Goal: Information Seeking & Learning: Learn about a topic

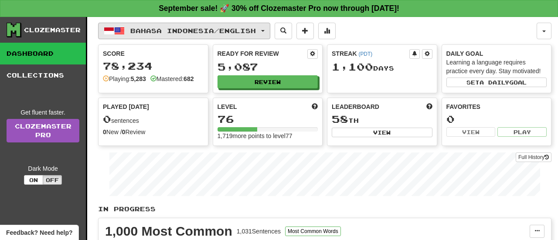
click at [264, 31] on button "Bahasa Indonesia / English" at bounding box center [184, 31] width 172 height 17
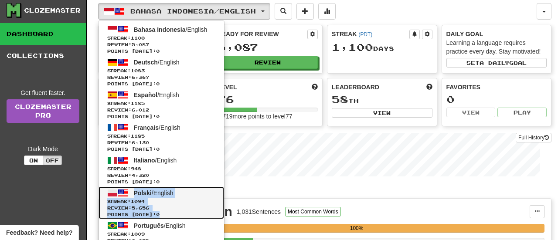
scroll to position [225, 0]
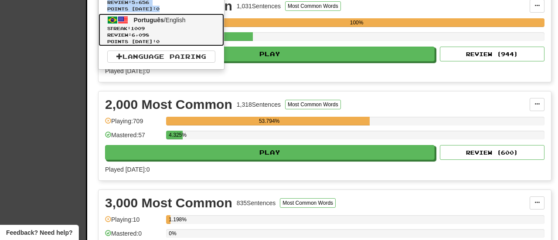
click at [145, 27] on span "1009" at bounding box center [138, 28] width 14 height 5
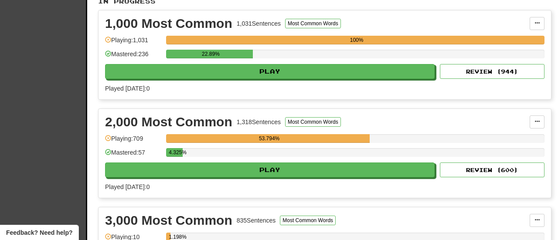
scroll to position [210, 0]
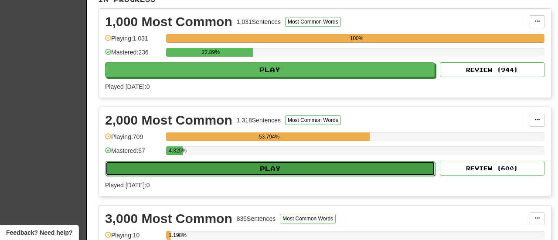
click at [227, 168] on button "Play" at bounding box center [269, 168] width 329 height 15
select select "**"
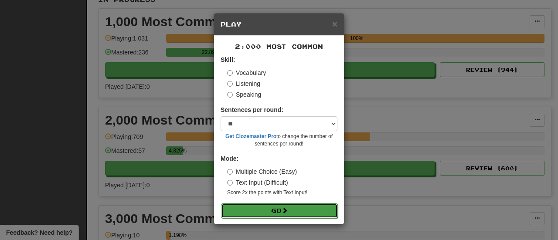
click at [248, 210] on button "Go" at bounding box center [279, 210] width 117 height 15
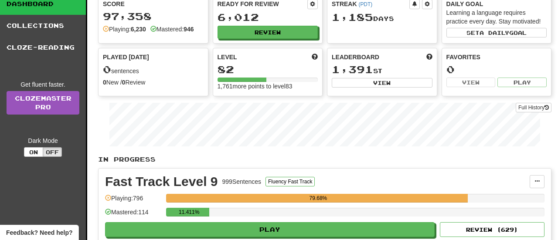
scroll to position [131, 0]
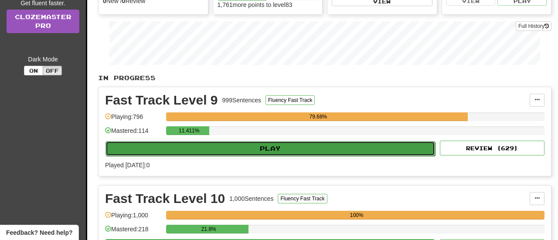
click at [233, 143] on button "Play" at bounding box center [269, 148] width 329 height 15
select select "**"
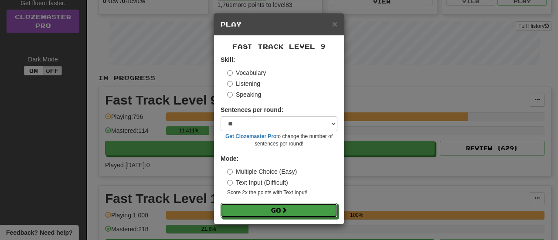
drag, startPoint x: 286, startPoint y: 212, endPoint x: 257, endPoint y: 91, distance: 124.0
click at [286, 212] on span at bounding box center [284, 210] width 6 height 6
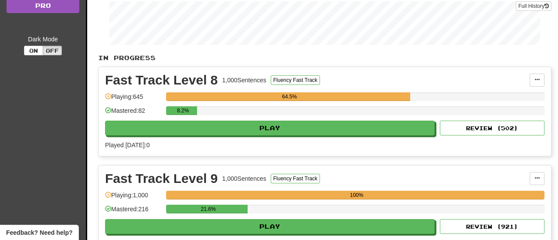
scroll to position [154, 0]
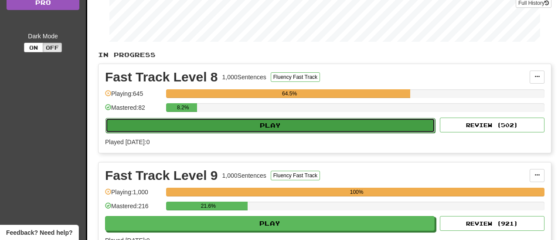
click at [243, 122] on button "Play" at bounding box center [269, 125] width 329 height 15
select select "**"
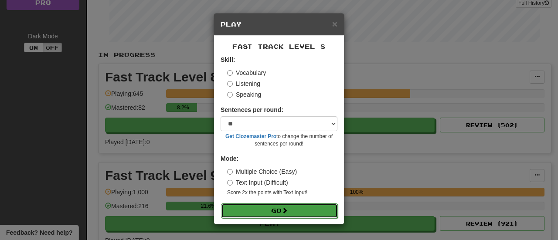
drag, startPoint x: 274, startPoint y: 213, endPoint x: 274, endPoint y: 209, distance: 4.4
click at [274, 213] on button "Go" at bounding box center [279, 210] width 117 height 15
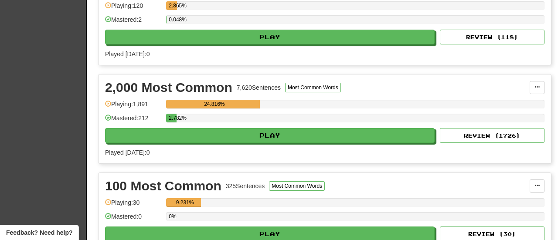
scroll to position [275, 0]
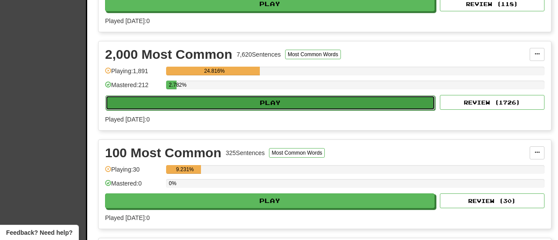
click at [233, 97] on button "Play" at bounding box center [269, 102] width 329 height 15
select select "**"
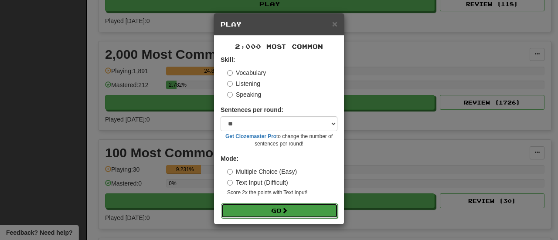
click at [257, 209] on button "Go" at bounding box center [279, 210] width 117 height 15
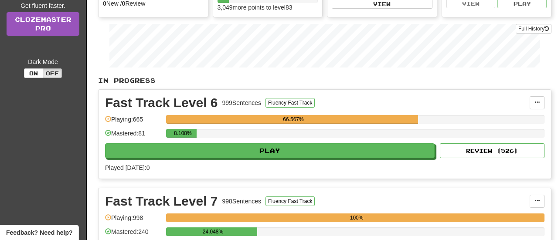
scroll to position [129, 0]
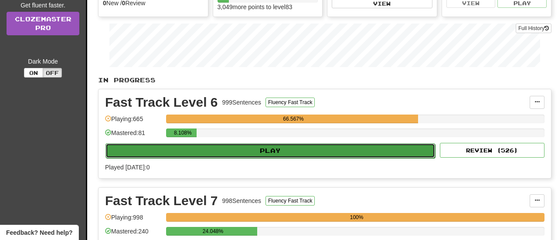
click at [196, 146] on button "Play" at bounding box center [269, 150] width 329 height 15
select select "**"
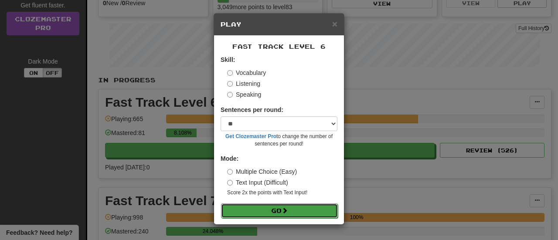
click at [254, 212] on button "Go" at bounding box center [279, 210] width 117 height 15
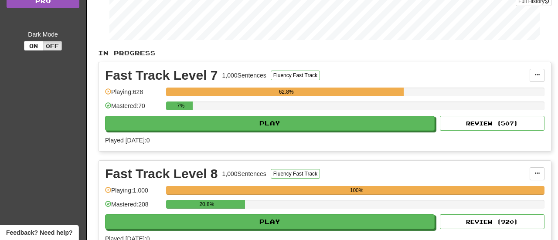
scroll to position [162, 0]
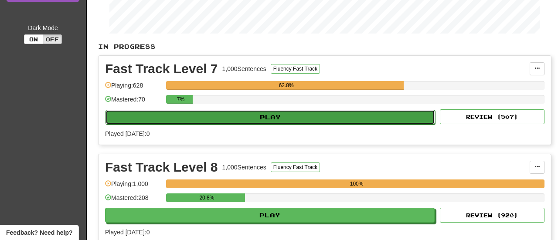
click at [222, 115] on button "Play" at bounding box center [269, 117] width 329 height 15
select select "**"
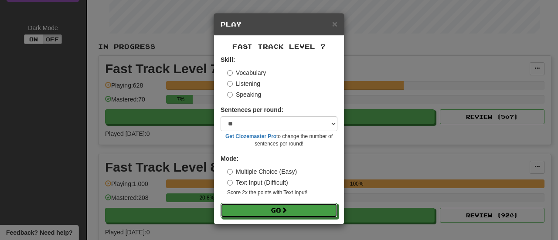
click at [277, 210] on button "Go" at bounding box center [278, 210] width 117 height 15
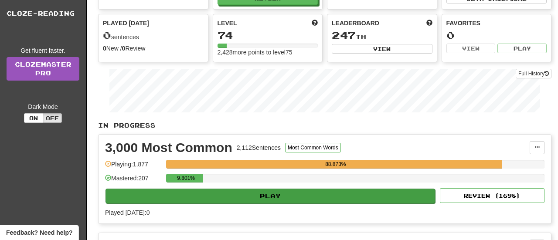
scroll to position [128, 0]
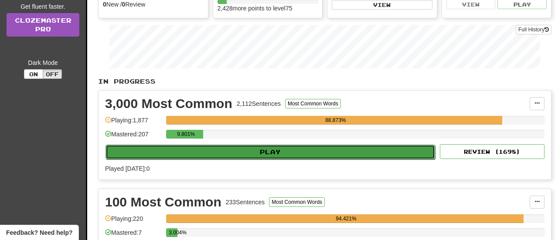
click at [266, 152] on button "Play" at bounding box center [269, 152] width 329 height 15
select select "**"
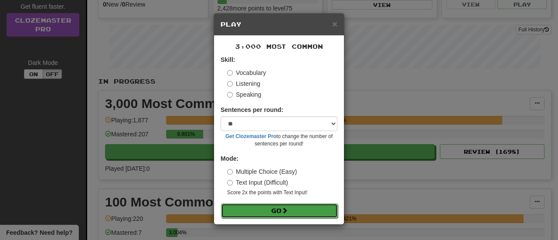
click at [268, 211] on button "Go" at bounding box center [279, 210] width 117 height 15
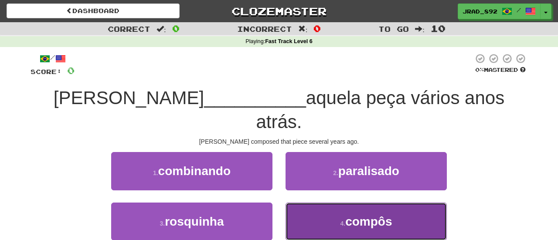
click at [339, 204] on button "4 . compôs" at bounding box center [365, 222] width 161 height 38
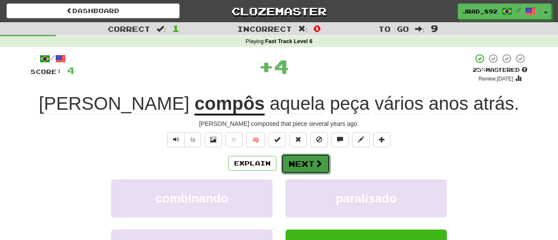
click at [305, 164] on button "Next" at bounding box center [305, 164] width 49 height 20
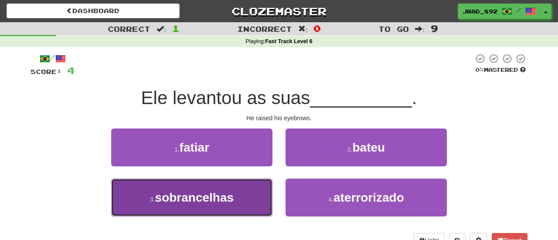
click at [199, 199] on span "sobrancelhas" at bounding box center [194, 198] width 79 height 14
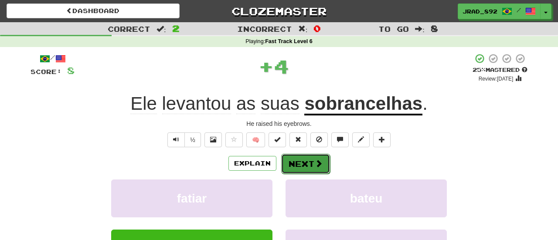
click at [288, 165] on button "Next" at bounding box center [305, 164] width 49 height 20
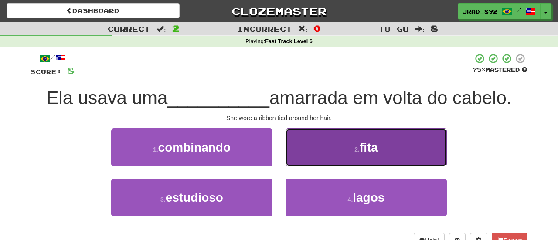
click at [361, 147] on span "fita" at bounding box center [368, 148] width 18 height 14
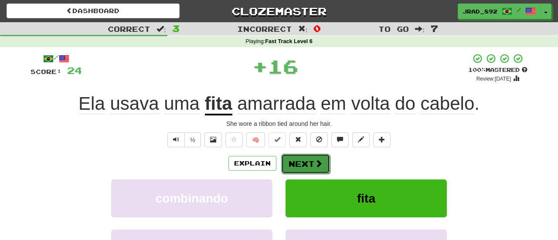
click at [304, 162] on button "Next" at bounding box center [305, 164] width 49 height 20
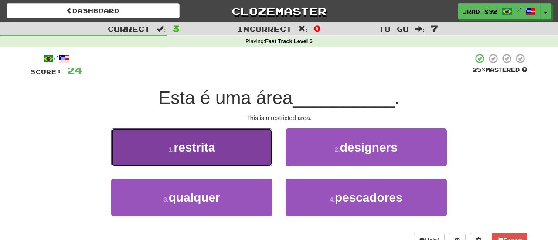
click at [253, 142] on button "1 . restrita" at bounding box center [191, 147] width 161 height 38
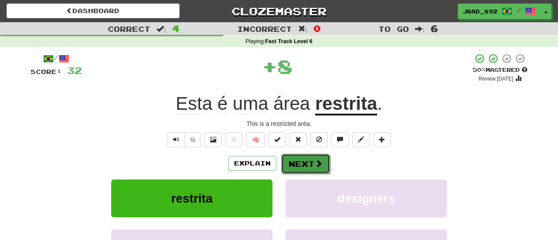
click at [298, 159] on button "Next" at bounding box center [305, 164] width 49 height 20
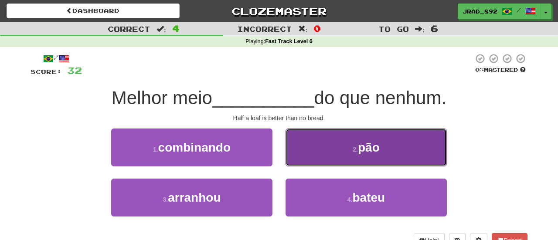
click at [354, 157] on button "2 . pão" at bounding box center [365, 147] width 161 height 38
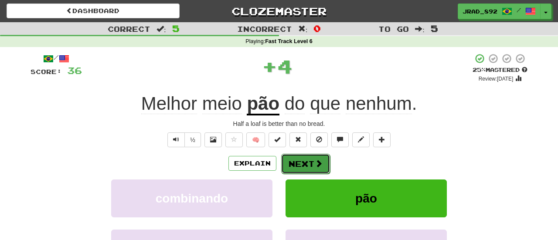
click at [308, 165] on button "Next" at bounding box center [305, 164] width 49 height 20
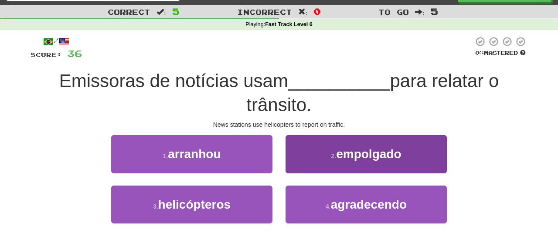
scroll to position [26, 0]
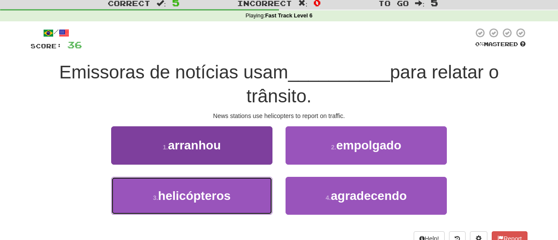
click at [208, 201] on span "helicópteros" at bounding box center [194, 196] width 72 height 14
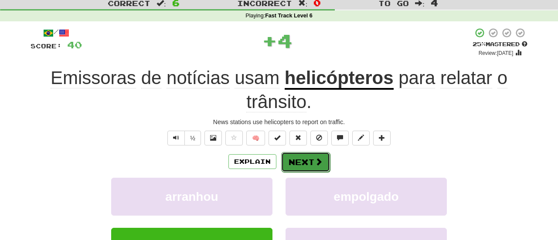
click at [299, 160] on button "Next" at bounding box center [305, 162] width 49 height 20
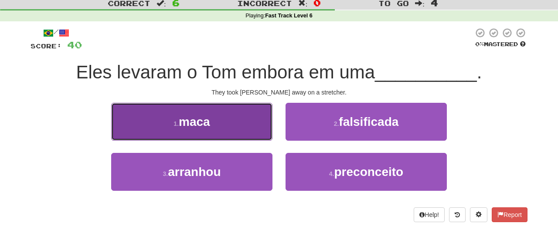
click at [229, 128] on button "1 . maca" at bounding box center [191, 122] width 161 height 38
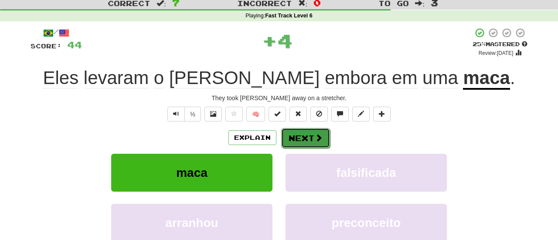
click at [300, 140] on button "Next" at bounding box center [305, 138] width 49 height 20
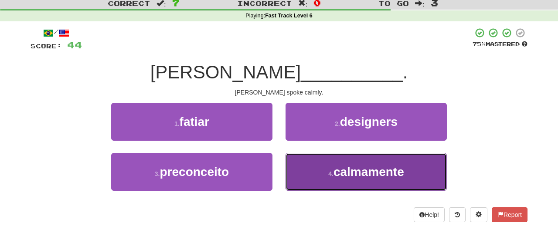
click at [336, 177] on span "calmamente" at bounding box center [368, 172] width 71 height 14
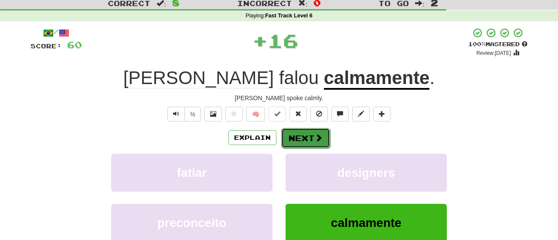
click at [309, 135] on button "Next" at bounding box center [305, 138] width 49 height 20
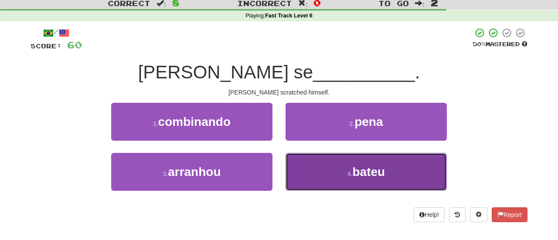
click at [323, 168] on button "4 . bateu" at bounding box center [365, 172] width 161 height 38
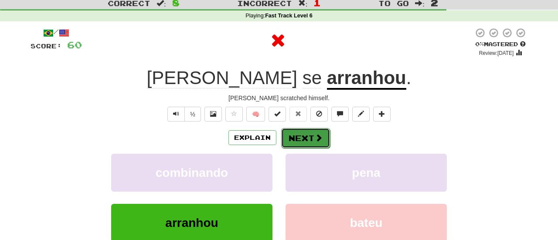
click at [304, 145] on button "Next" at bounding box center [305, 138] width 49 height 20
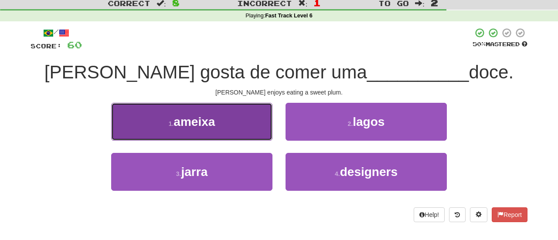
click at [239, 129] on button "1 . ameixa" at bounding box center [191, 122] width 161 height 38
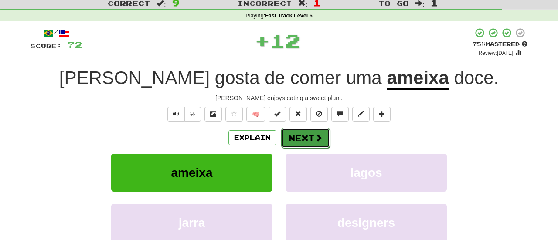
click at [292, 137] on button "Next" at bounding box center [305, 138] width 49 height 20
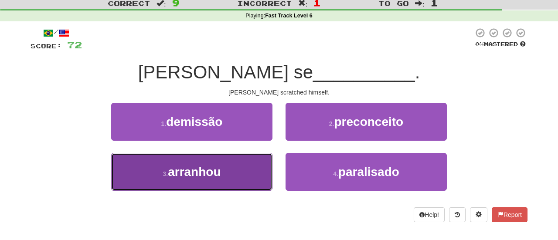
click at [197, 166] on span "arranhou" at bounding box center [194, 172] width 53 height 14
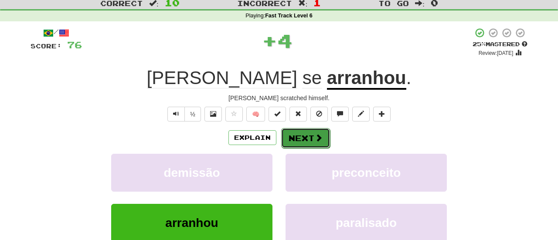
click at [299, 138] on button "Next" at bounding box center [305, 138] width 49 height 20
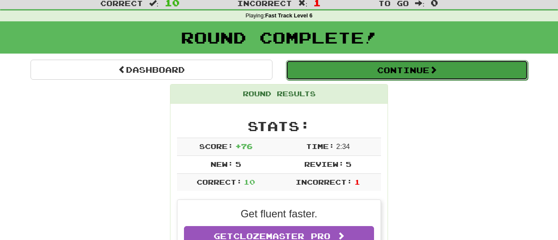
click at [413, 71] on button "Continue" at bounding box center [407, 70] width 242 height 20
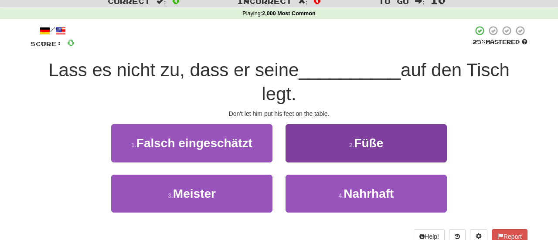
scroll to position [28, 0]
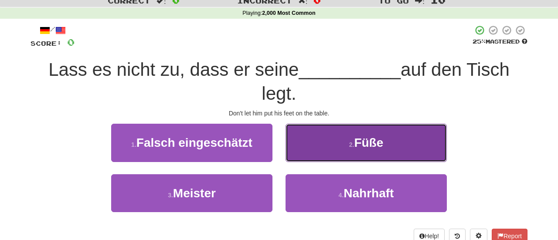
click at [330, 133] on button "2 . Füße" at bounding box center [365, 143] width 161 height 38
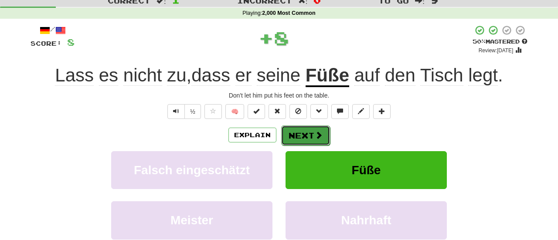
click at [304, 137] on button "Next" at bounding box center [305, 135] width 49 height 20
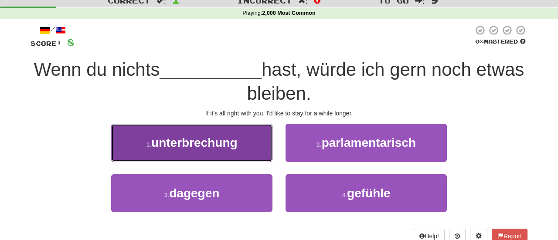
click at [218, 147] on span "unterbrechung" at bounding box center [194, 143] width 86 height 14
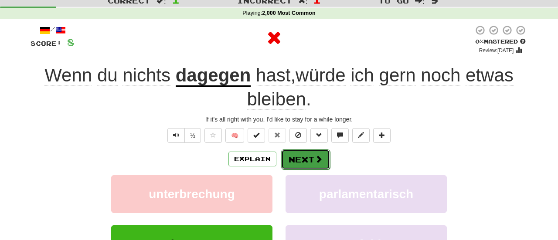
click at [306, 161] on button "Next" at bounding box center [305, 159] width 49 height 20
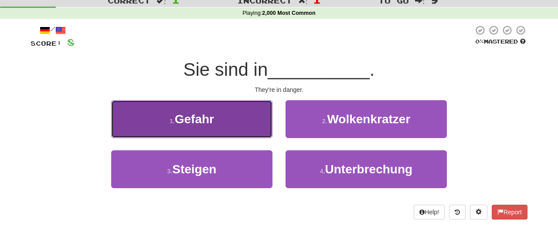
click at [253, 117] on button "1 . Gefahr" at bounding box center [191, 119] width 161 height 38
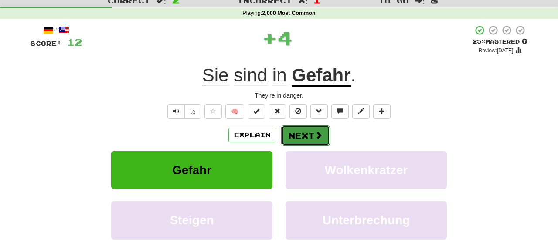
click at [299, 134] on button "Next" at bounding box center [305, 135] width 49 height 20
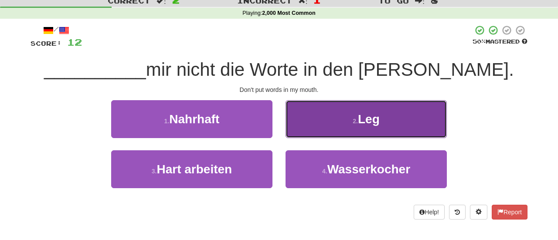
click at [338, 129] on button "2 . Leg" at bounding box center [365, 119] width 161 height 38
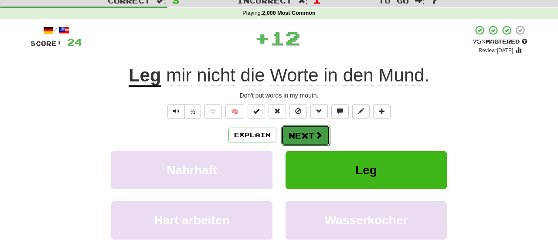
click at [307, 138] on button "Next" at bounding box center [305, 135] width 49 height 20
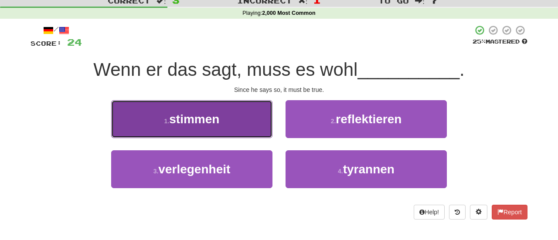
click at [228, 126] on button "1 . stimmen" at bounding box center [191, 119] width 161 height 38
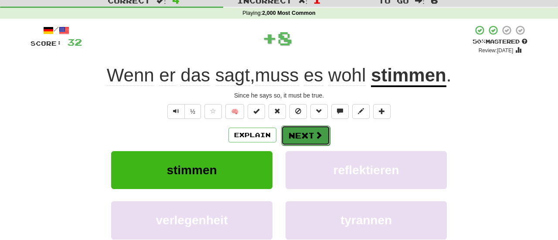
click at [292, 135] on button "Next" at bounding box center [305, 135] width 49 height 20
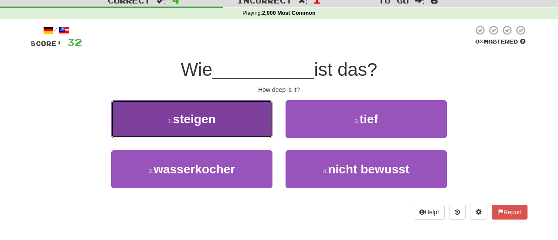
click at [200, 122] on span "steigen" at bounding box center [194, 119] width 43 height 14
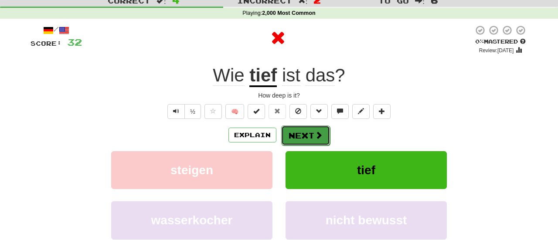
click at [312, 139] on button "Next" at bounding box center [305, 135] width 49 height 20
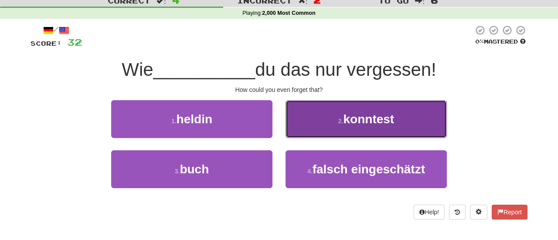
click at [329, 121] on button "2 . konntest" at bounding box center [365, 119] width 161 height 38
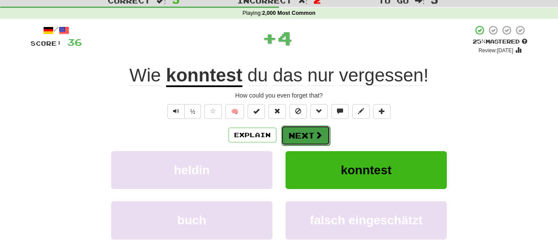
click at [308, 137] on button "Next" at bounding box center [305, 135] width 49 height 20
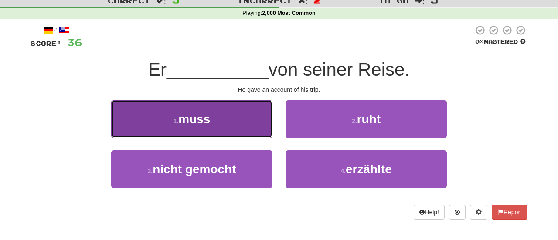
click at [207, 121] on span "muss" at bounding box center [194, 119] width 32 height 14
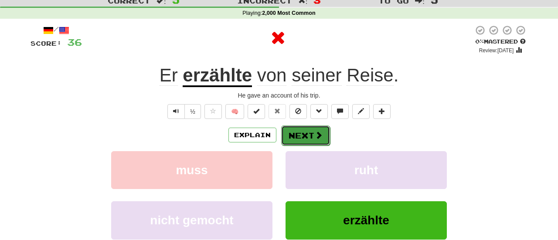
click at [306, 133] on button "Next" at bounding box center [305, 135] width 49 height 20
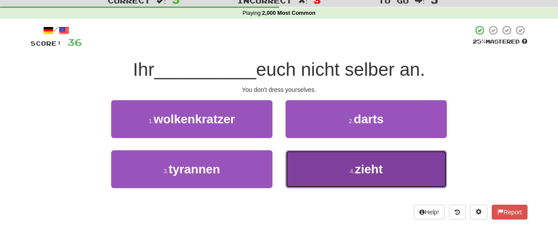
click at [335, 180] on button "4 . zieht" at bounding box center [365, 169] width 161 height 38
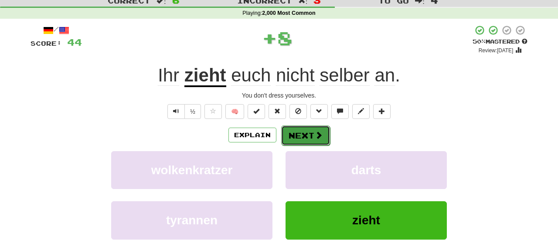
click at [312, 135] on button "Next" at bounding box center [305, 135] width 49 height 20
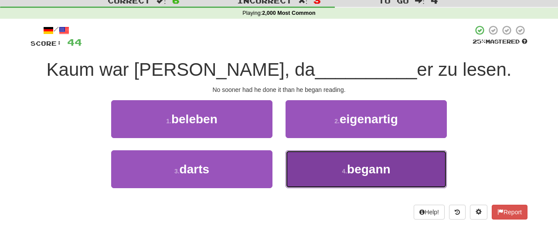
click at [334, 165] on button "4 . begann" at bounding box center [365, 169] width 161 height 38
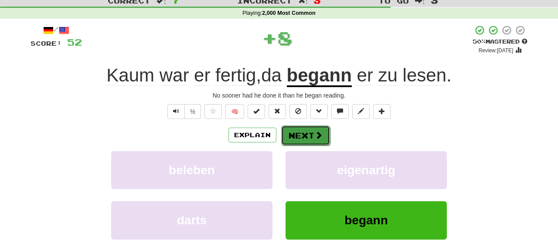
click at [306, 136] on button "Next" at bounding box center [305, 135] width 49 height 20
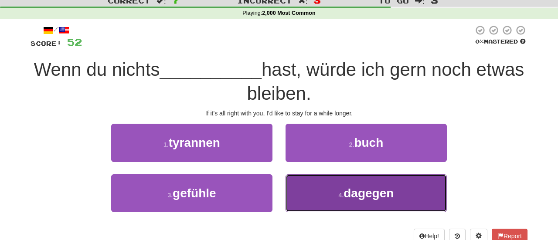
click at [357, 196] on span "dagegen" at bounding box center [368, 193] width 50 height 14
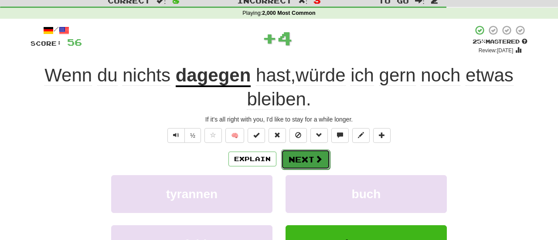
click at [313, 162] on button "Next" at bounding box center [305, 159] width 49 height 20
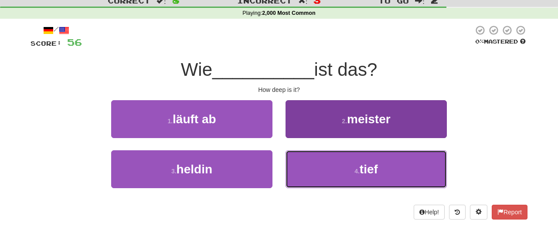
click at [336, 172] on button "4 . tief" at bounding box center [365, 169] width 161 height 38
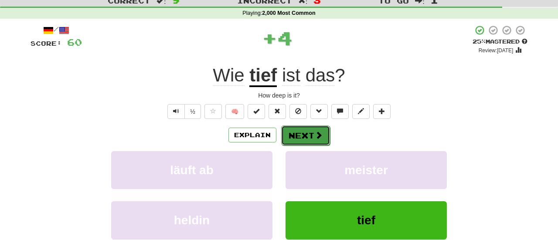
click at [306, 135] on button "Next" at bounding box center [305, 135] width 49 height 20
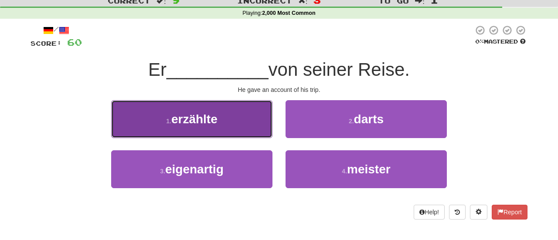
click at [214, 128] on button "1 . erzählte" at bounding box center [191, 119] width 161 height 38
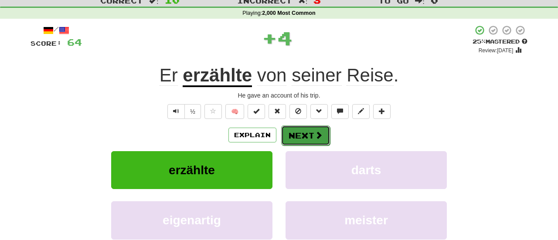
click at [312, 144] on button "Next" at bounding box center [305, 135] width 49 height 20
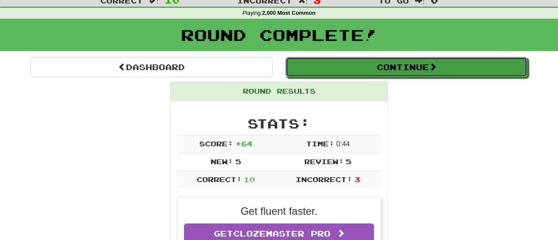
drag, startPoint x: 370, startPoint y: 74, endPoint x: 331, endPoint y: 52, distance: 44.8
click at [369, 74] on button "Continue" at bounding box center [406, 67] width 242 height 20
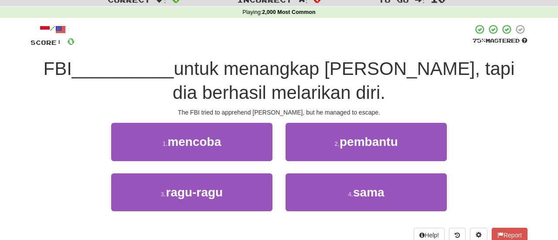
scroll to position [34, 0]
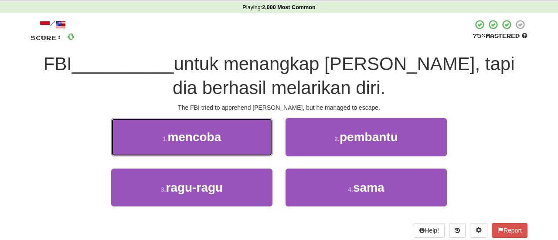
click at [211, 138] on span "mencoba" at bounding box center [194, 137] width 54 height 14
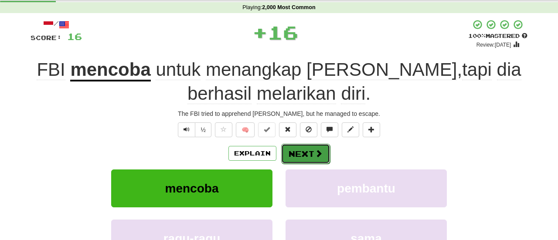
click at [297, 156] on button "Next" at bounding box center [305, 154] width 49 height 20
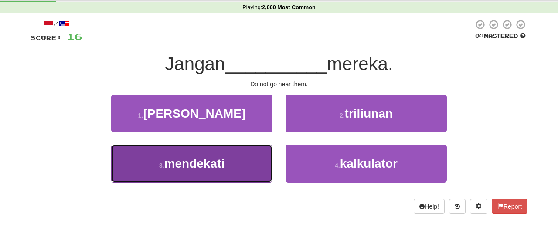
click at [241, 172] on button "3 . mendekati" at bounding box center [191, 164] width 161 height 38
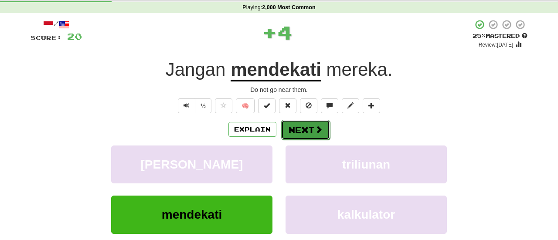
click at [296, 137] on button "Next" at bounding box center [305, 130] width 49 height 20
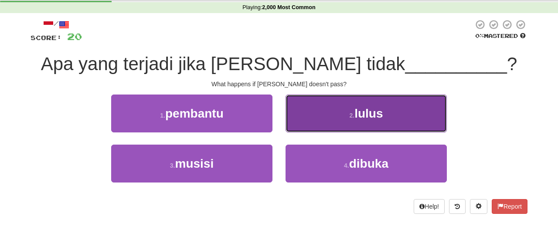
click at [377, 119] on span "lulus" at bounding box center [368, 114] width 28 height 14
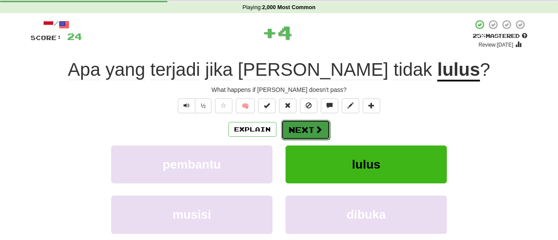
click at [309, 127] on button "Next" at bounding box center [305, 130] width 49 height 20
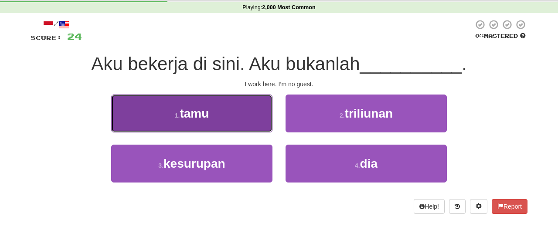
click at [226, 116] on button "1 . tamu" at bounding box center [191, 114] width 161 height 38
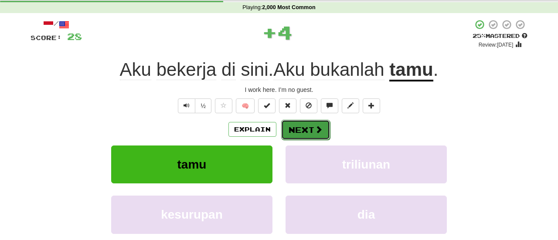
click at [301, 133] on button "Next" at bounding box center [305, 130] width 49 height 20
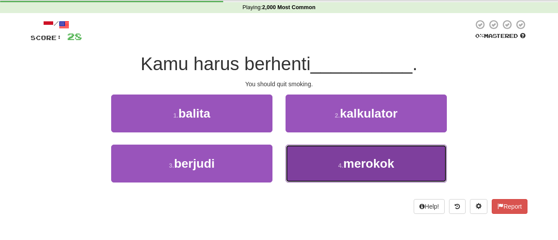
click at [337, 172] on button "4 . merokok" at bounding box center [365, 164] width 161 height 38
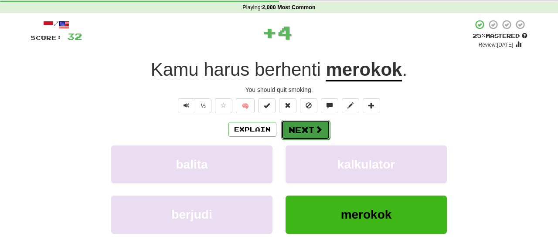
click at [297, 121] on button "Next" at bounding box center [305, 130] width 49 height 20
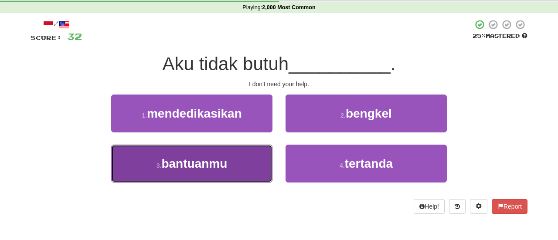
click at [225, 160] on span "bantuanmu" at bounding box center [194, 164] width 66 height 14
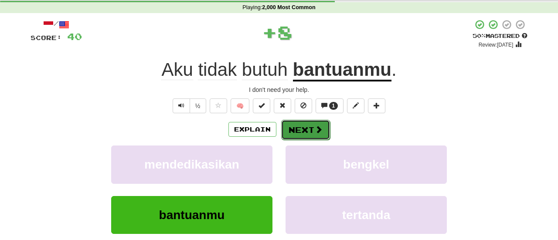
click at [299, 128] on button "Next" at bounding box center [305, 130] width 49 height 20
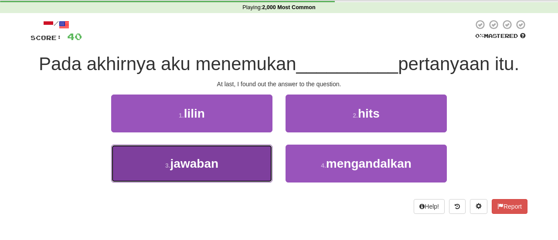
click at [234, 165] on button "3 . jawaban" at bounding box center [191, 164] width 161 height 38
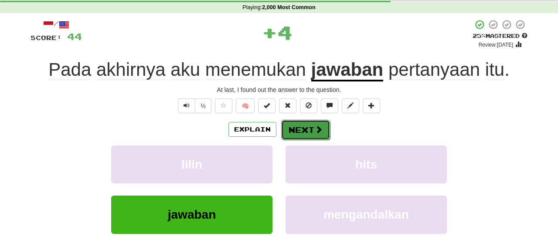
click at [297, 127] on button "Next" at bounding box center [305, 130] width 49 height 20
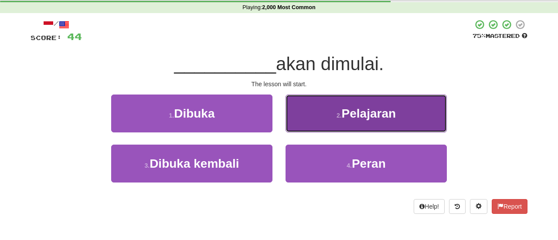
click at [334, 125] on button "2 . Pelajaran" at bounding box center [365, 114] width 161 height 38
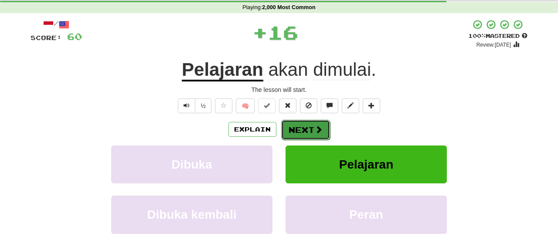
click at [303, 125] on button "Next" at bounding box center [305, 130] width 49 height 20
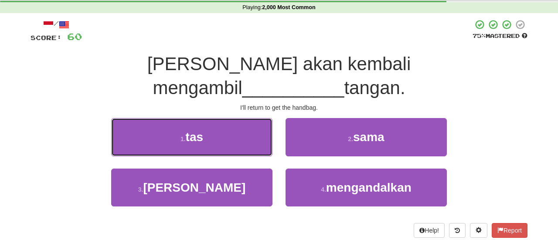
click at [231, 118] on button "1 . tas" at bounding box center [191, 137] width 161 height 38
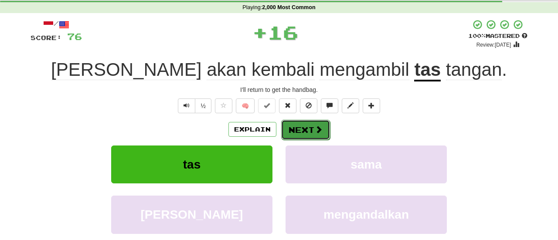
click at [314, 128] on span at bounding box center [318, 129] width 8 height 8
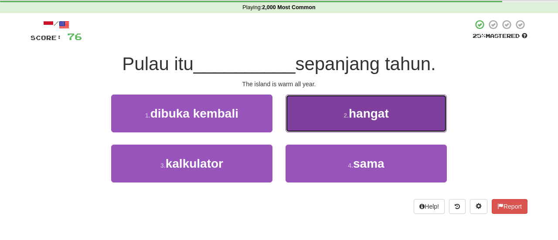
click at [346, 126] on button "2 . hangat" at bounding box center [365, 114] width 161 height 38
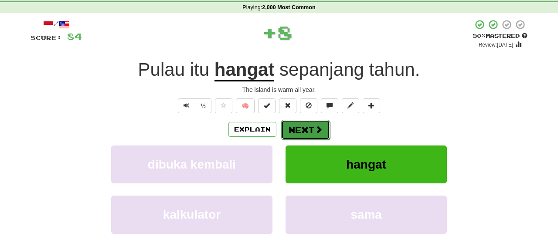
drag, startPoint x: 300, startPoint y: 129, endPoint x: 296, endPoint y: 124, distance: 6.8
click at [300, 128] on button "Next" at bounding box center [304, 129] width 49 height 20
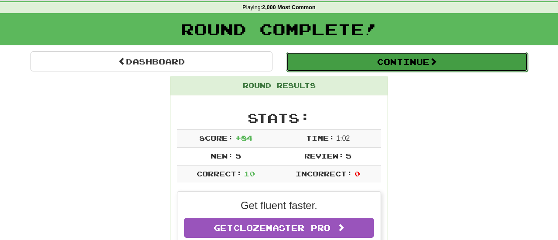
drag, startPoint x: 377, startPoint y: 62, endPoint x: 353, endPoint y: 47, distance: 28.4
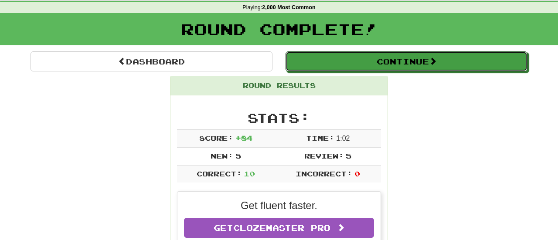
click at [376, 62] on button "Continue" at bounding box center [406, 61] width 242 height 20
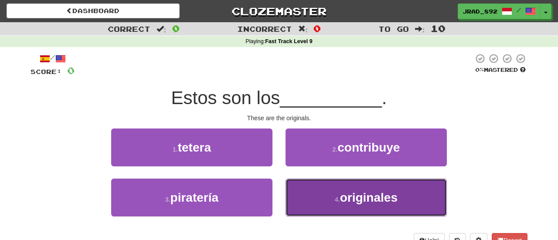
click at [356, 199] on span "originales" at bounding box center [368, 198] width 57 height 14
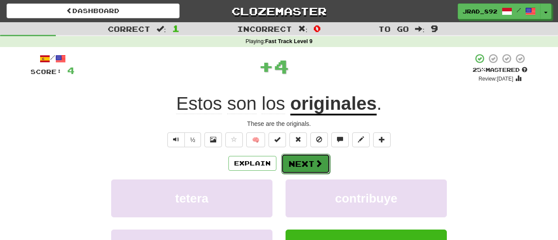
click at [298, 161] on button "Next" at bounding box center [305, 164] width 49 height 20
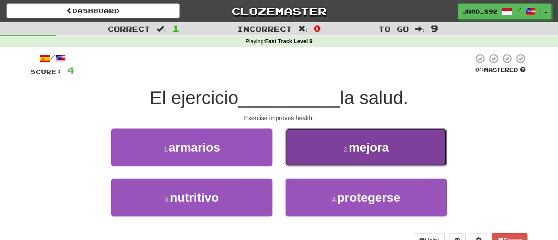
click at [363, 153] on span "mejora" at bounding box center [368, 148] width 40 height 14
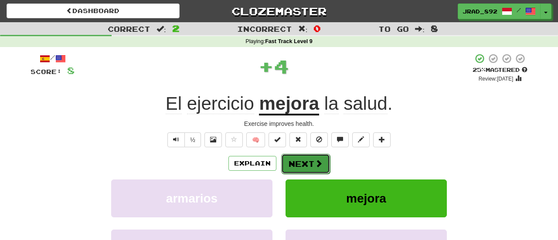
click at [308, 162] on button "Next" at bounding box center [305, 164] width 49 height 20
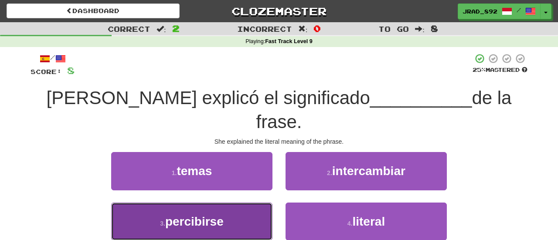
click at [233, 203] on button "3 . percibirse" at bounding box center [191, 222] width 161 height 38
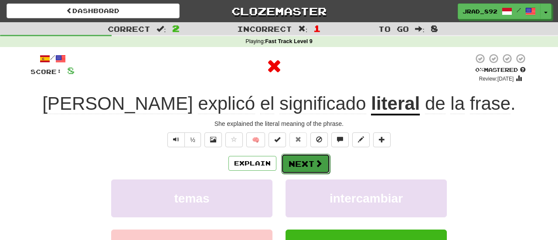
click at [307, 162] on button "Next" at bounding box center [305, 164] width 49 height 20
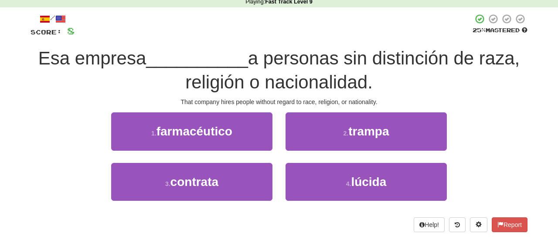
scroll to position [42, 0]
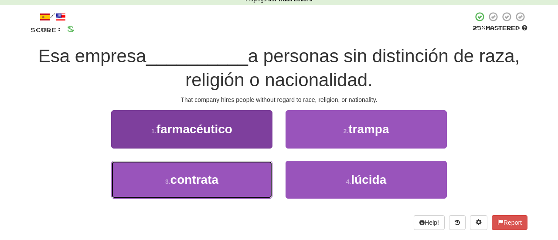
click at [231, 193] on button "3 . contrata" at bounding box center [191, 180] width 161 height 38
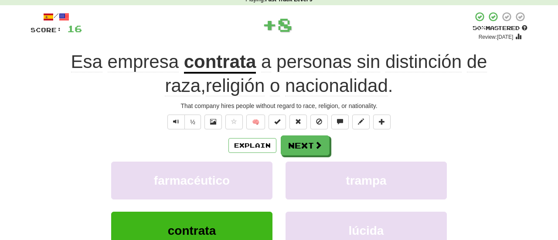
click at [313, 130] on div "/ Score: 16 + 8 50 % Mastered Review: [DATE] Esa empresa contrata a personas si…" at bounding box center [278, 152] width 497 height 283
click at [310, 140] on button "Next" at bounding box center [305, 146] width 49 height 20
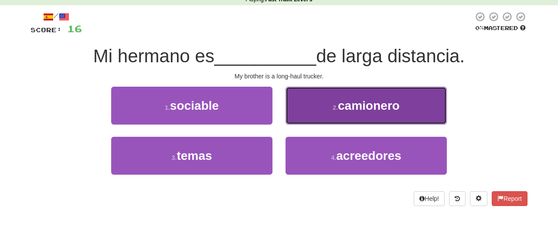
click at [332, 112] on button "2 . camionero" at bounding box center [365, 106] width 161 height 38
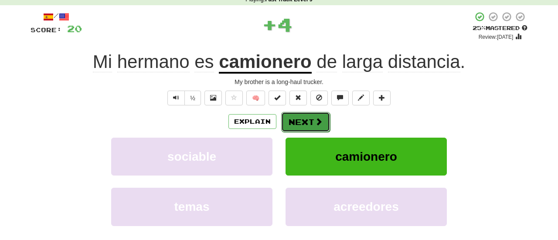
click at [301, 125] on button "Next" at bounding box center [305, 122] width 49 height 20
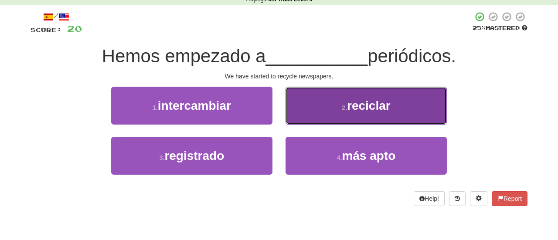
click at [310, 105] on button "2 . reciclar" at bounding box center [365, 106] width 161 height 38
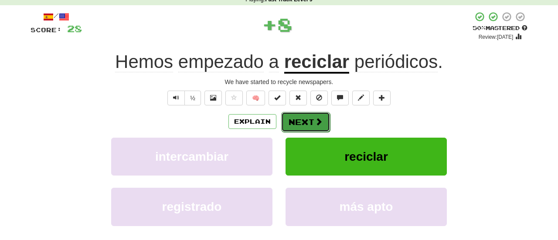
click at [294, 123] on button "Next" at bounding box center [305, 122] width 49 height 20
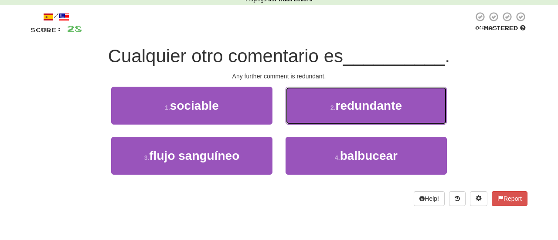
drag, startPoint x: 340, startPoint y: 107, endPoint x: 336, endPoint y: 111, distance: 5.5
click at [339, 108] on span "redundante" at bounding box center [368, 106] width 66 height 14
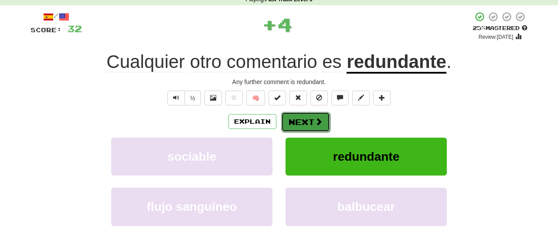
click at [308, 123] on button "Next" at bounding box center [305, 122] width 49 height 20
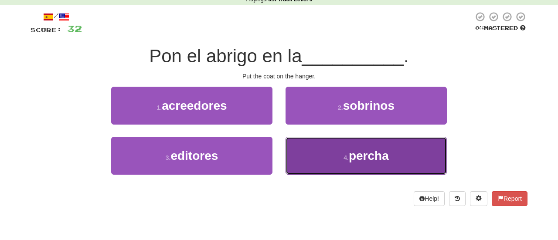
click at [330, 157] on button "4 . percha" at bounding box center [365, 156] width 161 height 38
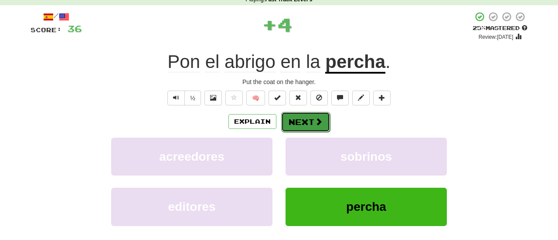
click at [306, 120] on button "Next" at bounding box center [305, 122] width 49 height 20
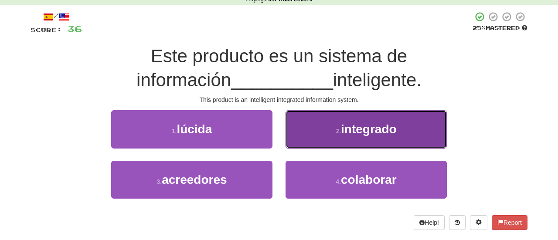
click at [352, 136] on button "2 . integrado" at bounding box center [365, 129] width 161 height 38
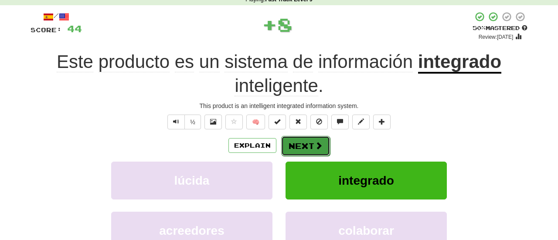
click at [310, 147] on button "Next" at bounding box center [305, 146] width 49 height 20
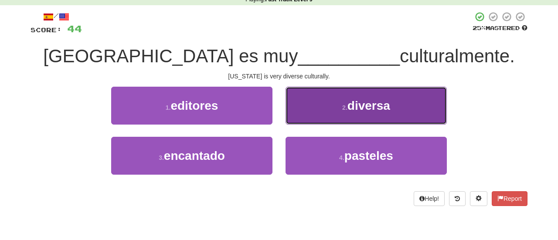
click at [338, 109] on button "2 . diversa" at bounding box center [365, 106] width 161 height 38
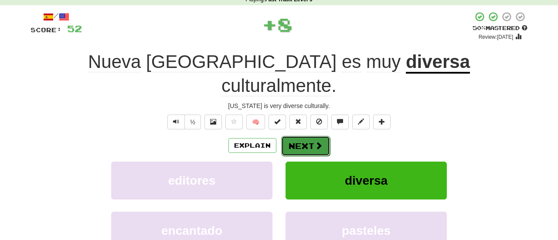
click at [308, 136] on button "Next" at bounding box center [305, 146] width 49 height 20
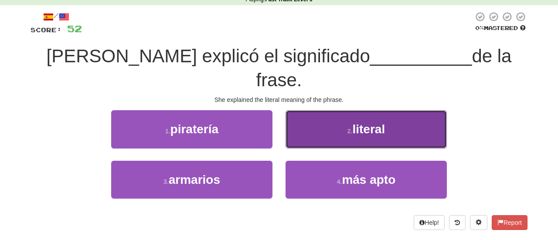
click at [341, 110] on button "2 . literal" at bounding box center [365, 129] width 161 height 38
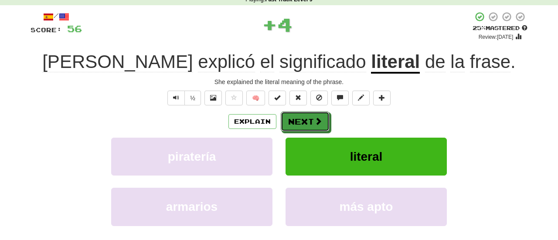
click at [318, 119] on span at bounding box center [318, 121] width 8 height 8
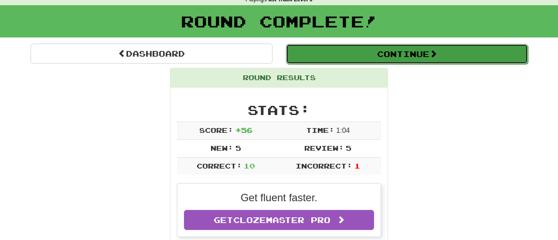
click at [389, 57] on button "Continue" at bounding box center [407, 54] width 242 height 20
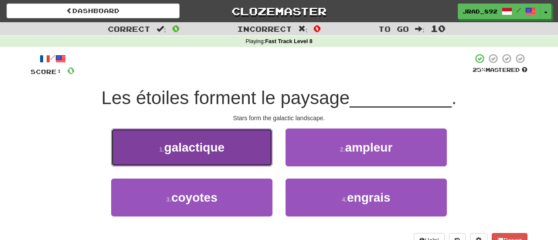
click at [237, 143] on button "1 . galactique" at bounding box center [191, 147] width 161 height 38
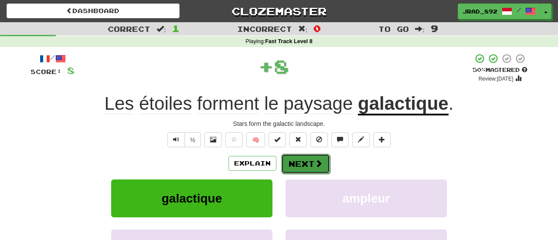
click at [289, 161] on button "Next" at bounding box center [305, 164] width 49 height 20
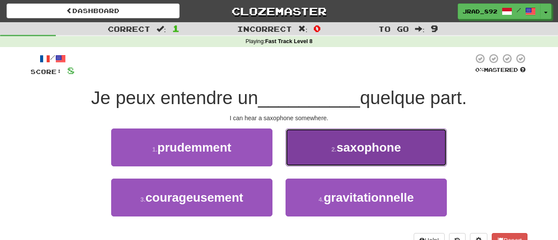
click at [319, 154] on button "2 . saxophone" at bounding box center [365, 147] width 161 height 38
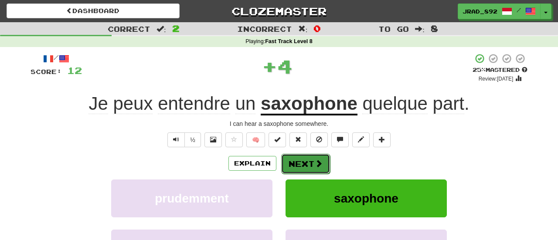
click at [304, 163] on button "Next" at bounding box center [305, 164] width 49 height 20
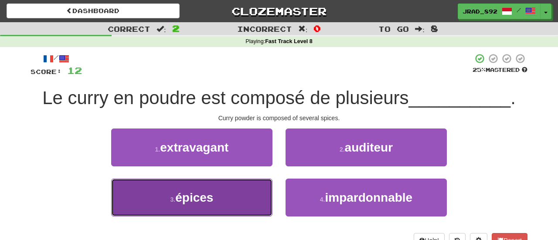
click at [196, 195] on span "épices" at bounding box center [194, 198] width 38 height 14
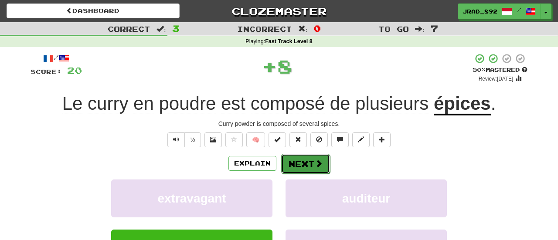
click at [304, 162] on button "Next" at bounding box center [305, 164] width 49 height 20
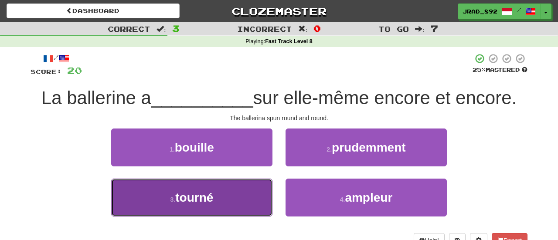
click at [217, 198] on button "3 . tourné" at bounding box center [191, 198] width 161 height 38
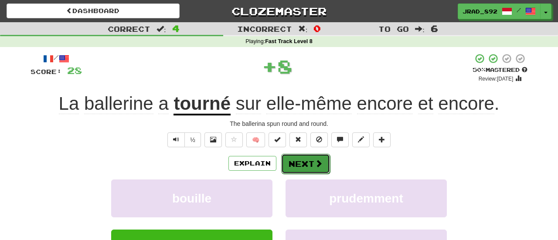
click at [303, 158] on button "Next" at bounding box center [305, 164] width 49 height 20
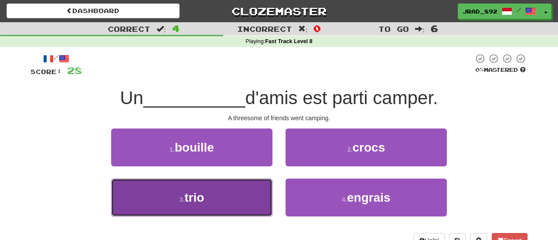
click at [217, 193] on button "3 . trio" at bounding box center [191, 198] width 161 height 38
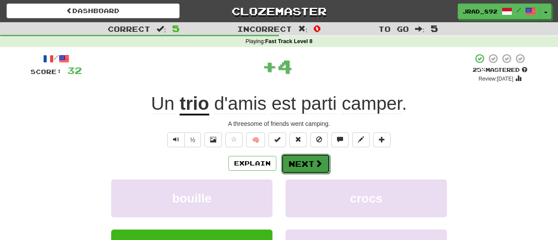
click at [294, 164] on button "Next" at bounding box center [305, 164] width 49 height 20
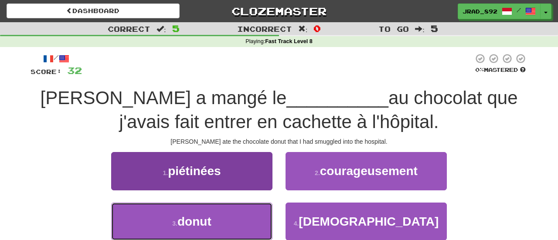
click at [226, 225] on button "3 . donut" at bounding box center [191, 222] width 161 height 38
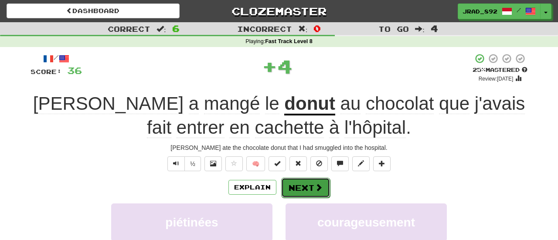
click at [301, 184] on button "Next" at bounding box center [305, 188] width 49 height 20
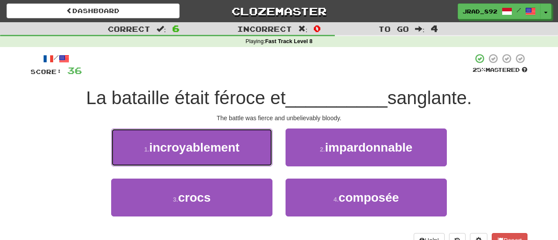
drag, startPoint x: 248, startPoint y: 149, endPoint x: 255, endPoint y: 149, distance: 7.5
click at [248, 149] on button "1 . incroyablement" at bounding box center [191, 147] width 161 height 38
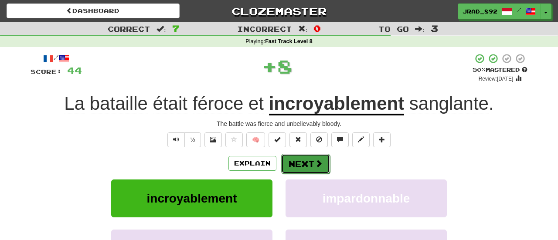
click at [300, 162] on button "Next" at bounding box center [305, 164] width 49 height 20
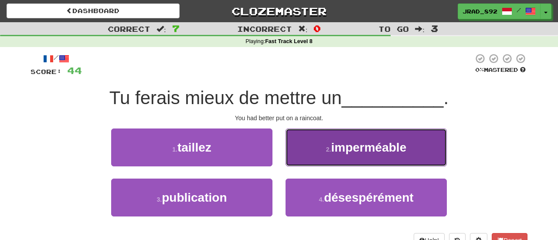
click at [344, 151] on span "imperméable" at bounding box center [368, 148] width 75 height 14
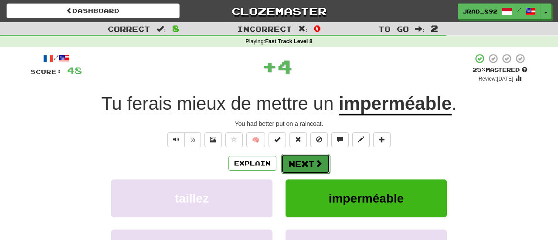
click at [307, 164] on button "Next" at bounding box center [305, 164] width 49 height 20
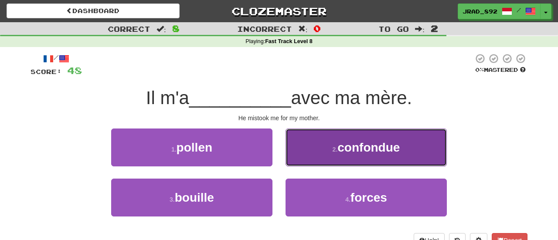
click at [351, 154] on button "2 . confondue" at bounding box center [365, 147] width 161 height 38
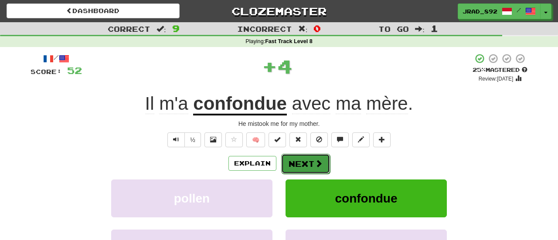
click at [309, 161] on button "Next" at bounding box center [305, 164] width 49 height 20
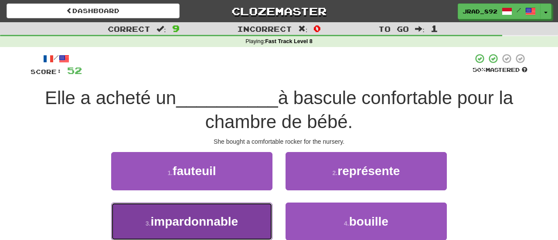
click at [212, 226] on span "impardonnable" at bounding box center [194, 222] width 88 height 14
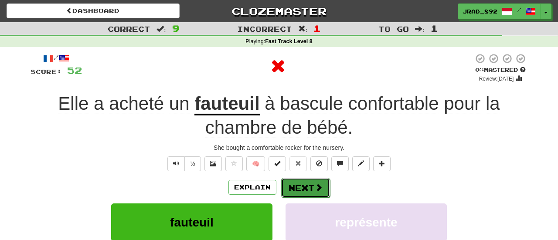
click at [295, 191] on button "Next" at bounding box center [305, 188] width 49 height 20
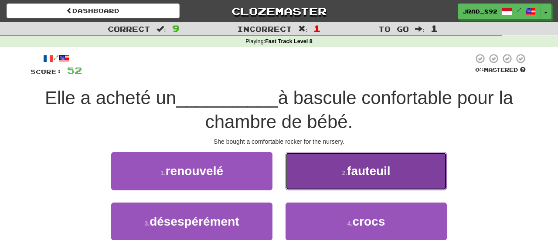
click at [313, 175] on button "2 . fauteuil" at bounding box center [365, 171] width 161 height 38
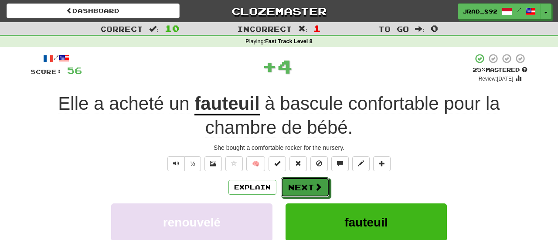
click at [305, 185] on button "Next" at bounding box center [304, 187] width 49 height 20
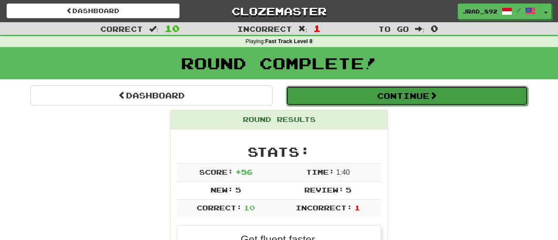
click at [375, 95] on button "Continue" at bounding box center [407, 96] width 242 height 20
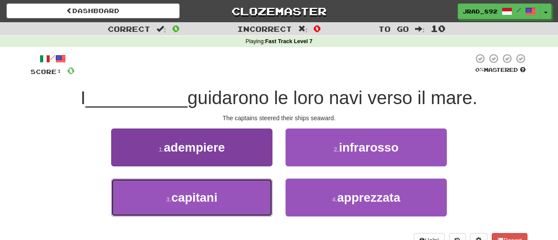
click at [186, 187] on button "3 . capitani" at bounding box center [191, 198] width 161 height 38
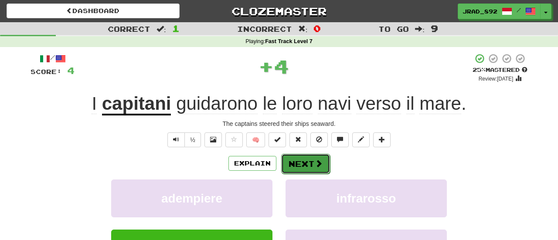
click at [296, 161] on button "Next" at bounding box center [305, 164] width 49 height 20
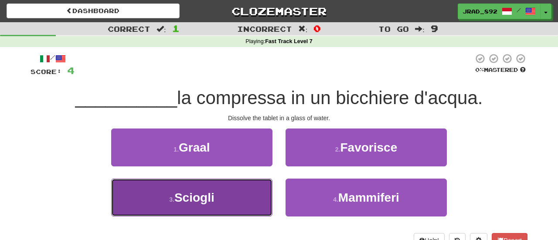
click at [210, 196] on span "Sciogli" at bounding box center [194, 198] width 40 height 14
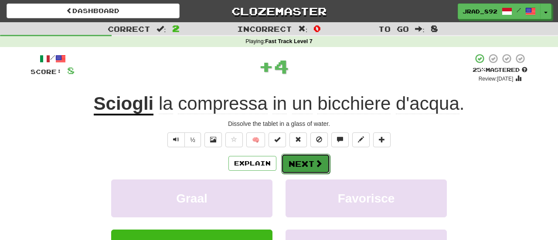
click at [298, 164] on button "Next" at bounding box center [305, 164] width 49 height 20
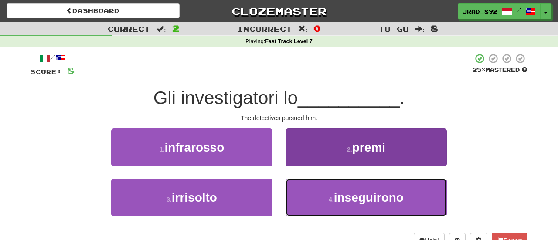
click at [333, 196] on small "4 ." at bounding box center [330, 199] width 5 height 7
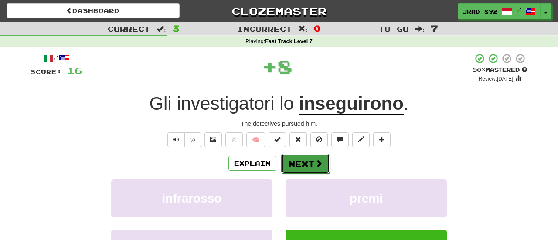
click at [311, 167] on button "Next" at bounding box center [305, 164] width 49 height 20
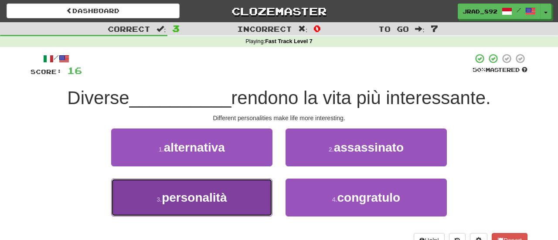
click at [197, 191] on span "personalità" at bounding box center [194, 198] width 65 height 14
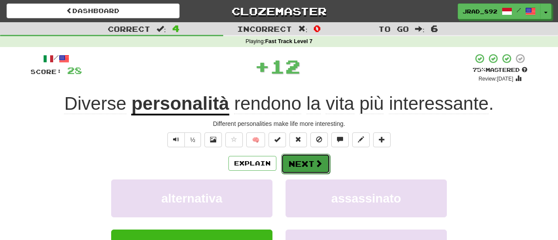
click at [301, 166] on button "Next" at bounding box center [305, 164] width 49 height 20
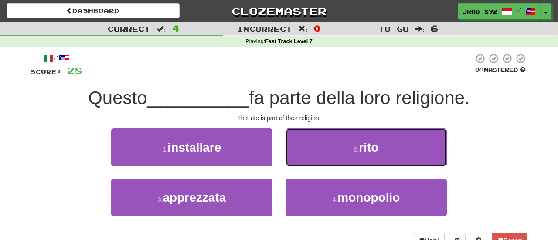
click at [326, 148] on button "2 . rito" at bounding box center [365, 147] width 161 height 38
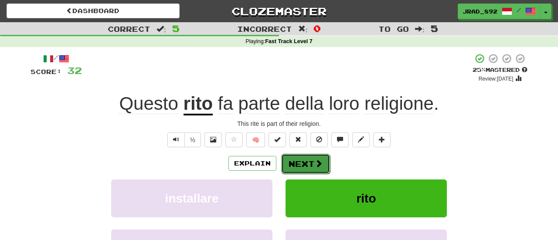
click at [302, 163] on button "Next" at bounding box center [305, 164] width 49 height 20
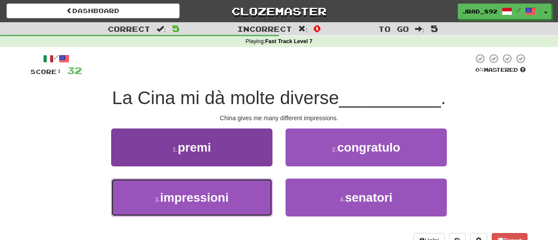
click at [235, 198] on button "3 . impressioni" at bounding box center [191, 198] width 161 height 38
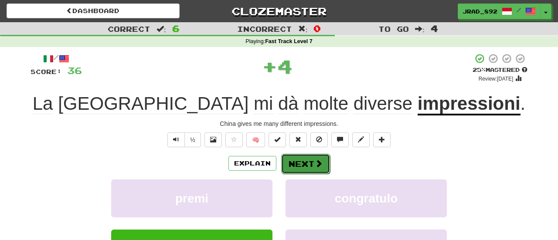
click at [304, 165] on button "Next" at bounding box center [305, 164] width 49 height 20
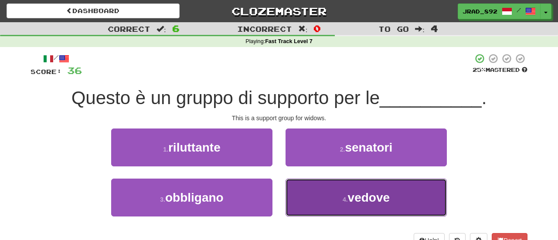
click at [314, 199] on button "4 . vedove" at bounding box center [365, 198] width 161 height 38
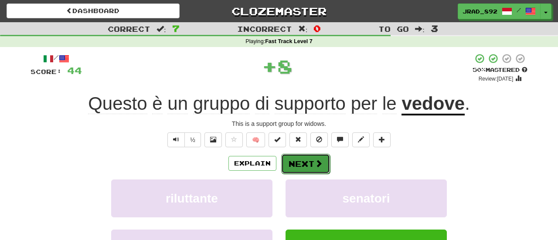
click at [307, 160] on button "Next" at bounding box center [305, 164] width 49 height 20
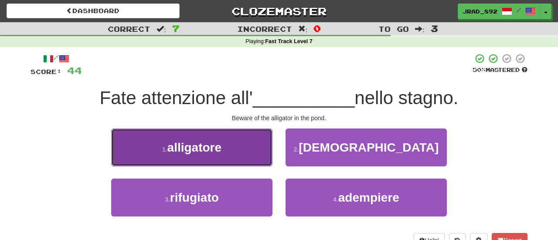
click at [226, 145] on button "1 . alligatore" at bounding box center [191, 147] width 161 height 38
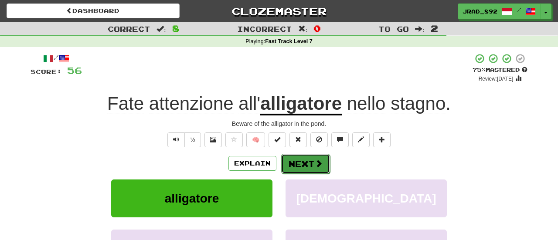
click at [313, 167] on button "Next" at bounding box center [305, 164] width 49 height 20
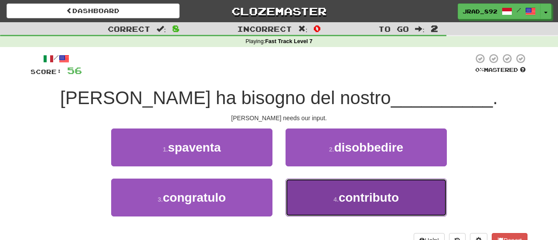
click at [358, 195] on span "contributo" at bounding box center [368, 198] width 60 height 14
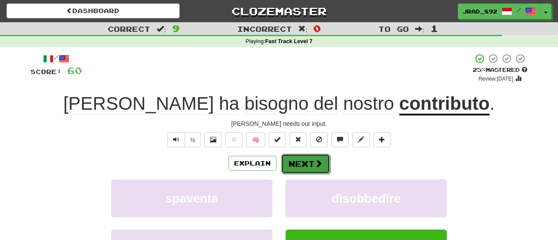
click at [308, 162] on button "Next" at bounding box center [305, 164] width 49 height 20
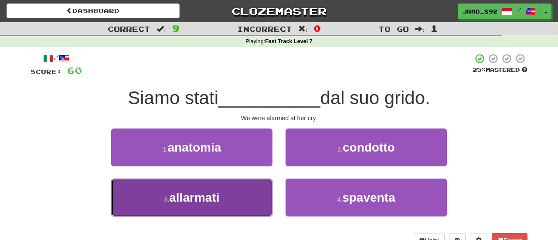
click at [224, 195] on button "3 . allarmati" at bounding box center [191, 198] width 161 height 38
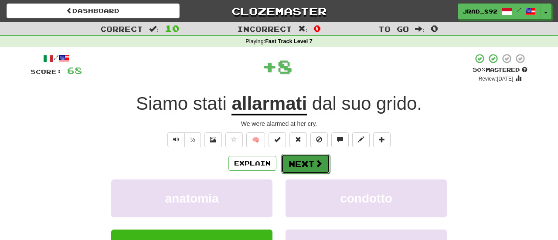
click at [316, 163] on span at bounding box center [318, 163] width 8 height 8
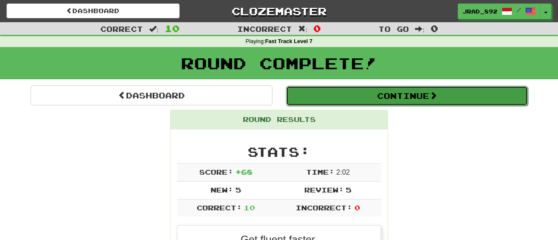
click at [426, 97] on button "Continue" at bounding box center [407, 96] width 242 height 20
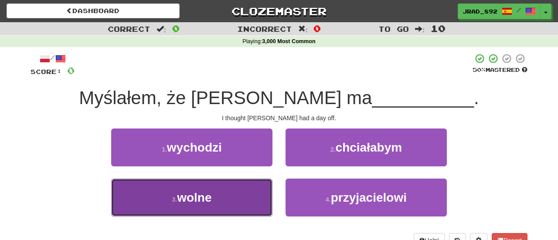
click at [228, 191] on button "3 . [GEOGRAPHIC_DATA]" at bounding box center [191, 198] width 161 height 38
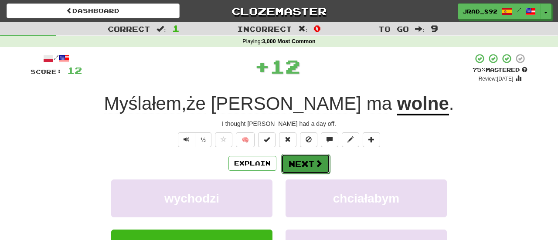
click at [310, 162] on button "Next" at bounding box center [305, 164] width 49 height 20
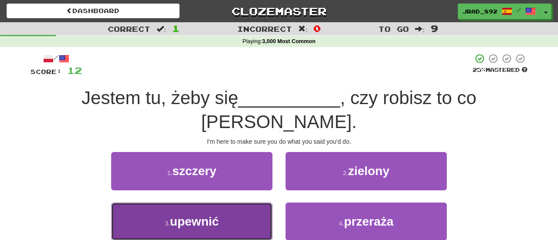
click at [199, 231] on button "3 . upewnić" at bounding box center [191, 222] width 161 height 38
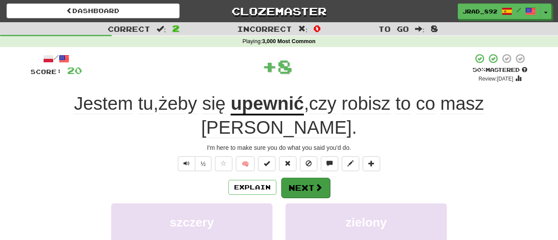
drag, startPoint x: 290, startPoint y: 173, endPoint x: 293, endPoint y: 169, distance: 4.7
click at [293, 178] on button "Next" at bounding box center [305, 188] width 49 height 20
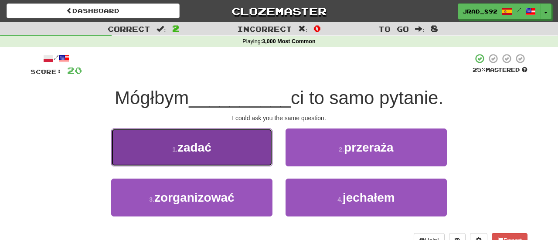
click at [206, 145] on span "zadać" at bounding box center [194, 148] width 34 height 14
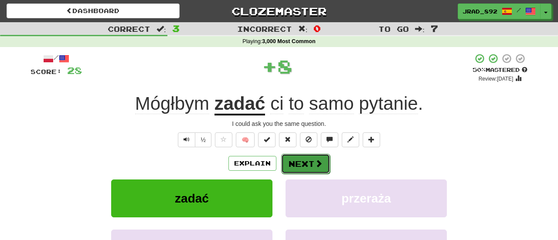
click at [292, 162] on button "Next" at bounding box center [305, 164] width 49 height 20
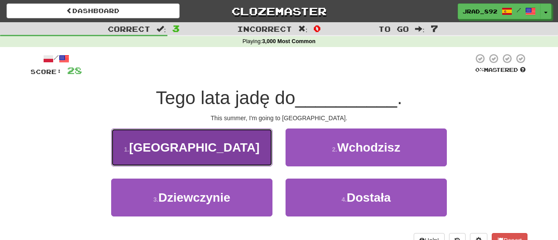
click at [240, 142] on button "1 . Francji" at bounding box center [191, 147] width 161 height 38
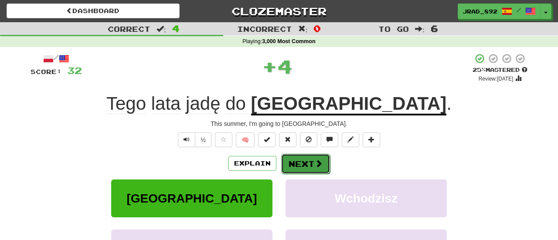
click at [285, 164] on button "Next" at bounding box center [305, 164] width 49 height 20
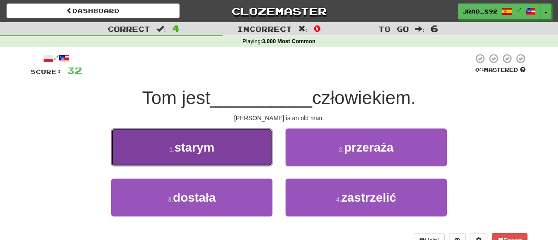
click at [196, 146] on span "starym" at bounding box center [194, 148] width 40 height 14
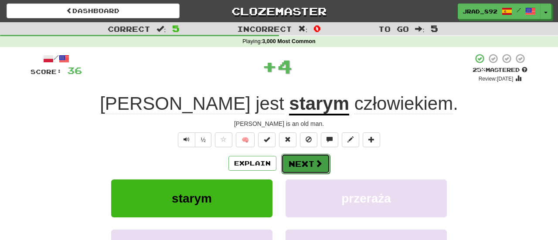
click at [284, 162] on button "Next" at bounding box center [305, 164] width 49 height 20
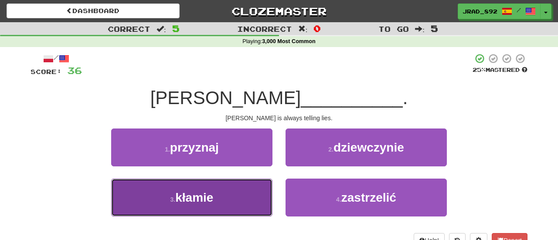
click at [243, 188] on button "3 . kłamie" at bounding box center [191, 198] width 161 height 38
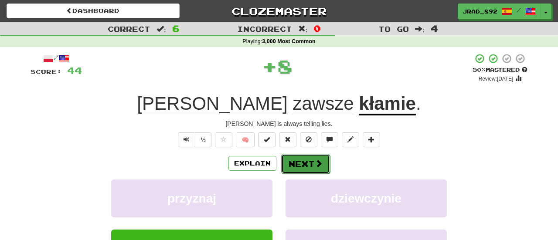
click at [301, 161] on button "Next" at bounding box center [305, 164] width 49 height 20
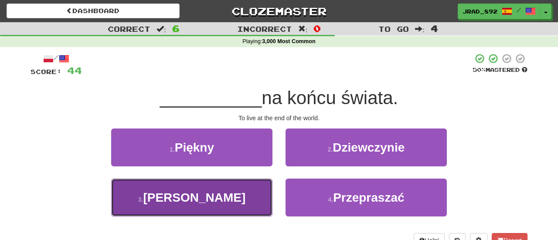
click at [226, 193] on button "3 . Mieszkać" at bounding box center [191, 198] width 161 height 38
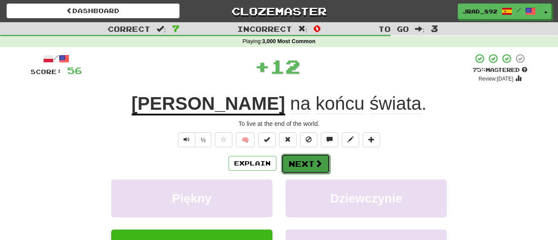
click at [300, 160] on button "Next" at bounding box center [305, 164] width 49 height 20
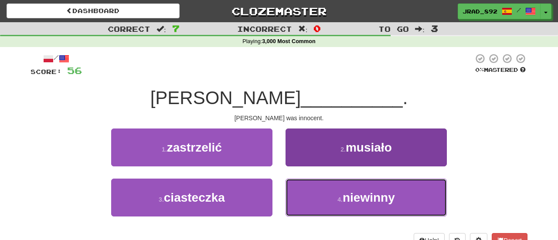
click at [335, 197] on button "4 . niewinny" at bounding box center [365, 198] width 161 height 38
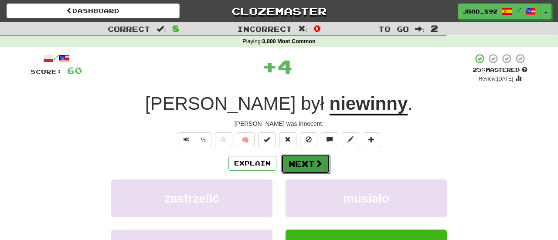
click at [309, 159] on button "Next" at bounding box center [305, 164] width 49 height 20
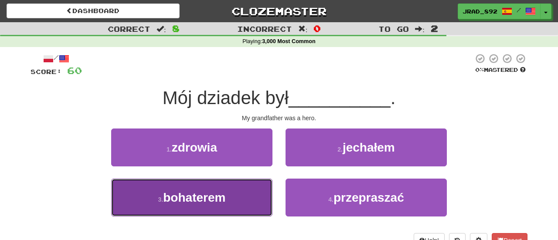
click at [230, 203] on button "3 . bohaterem" at bounding box center [191, 198] width 161 height 38
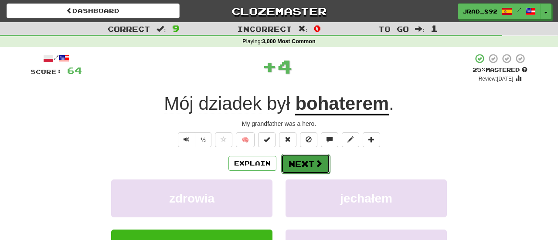
click at [296, 169] on button "Next" at bounding box center [305, 164] width 49 height 20
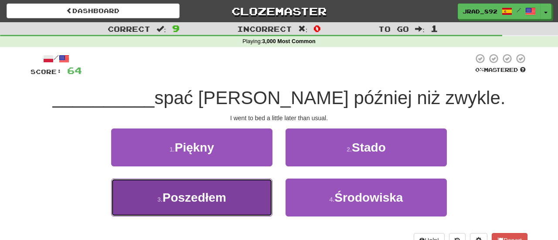
click at [238, 206] on button "3 . Poszedłem" at bounding box center [191, 198] width 161 height 38
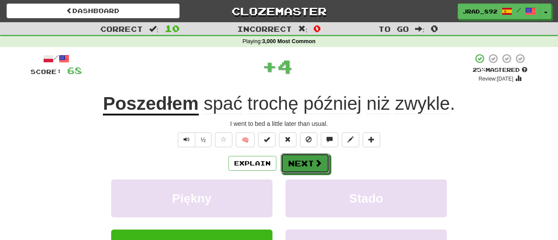
click at [308, 165] on button "Next" at bounding box center [304, 163] width 49 height 20
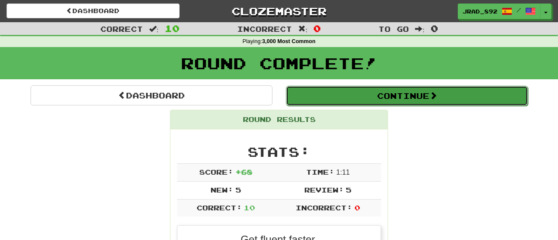
click at [351, 99] on button "Continue" at bounding box center [407, 96] width 242 height 20
